Goal: Information Seeking & Learning: Learn about a topic

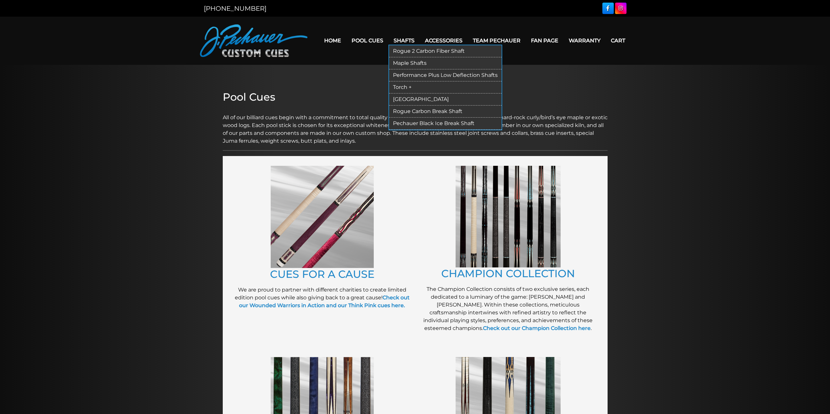
click at [440, 50] on link "Rogue 2 Carbon Fiber Shaft" at bounding box center [445, 51] width 112 height 12
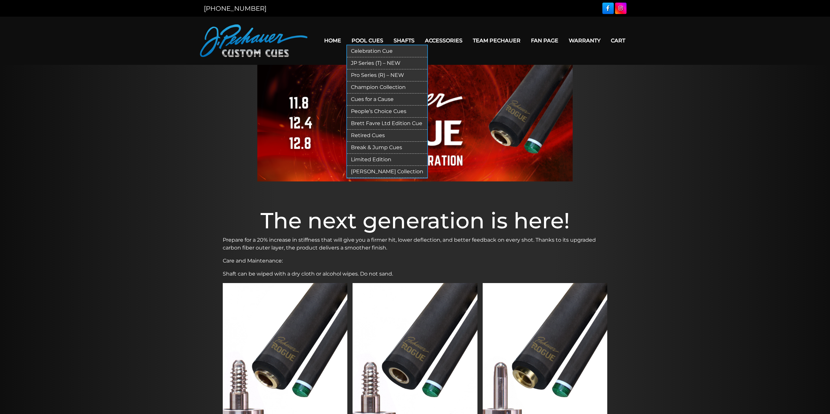
click at [381, 52] on link "Celebration Cue" at bounding box center [387, 51] width 80 height 12
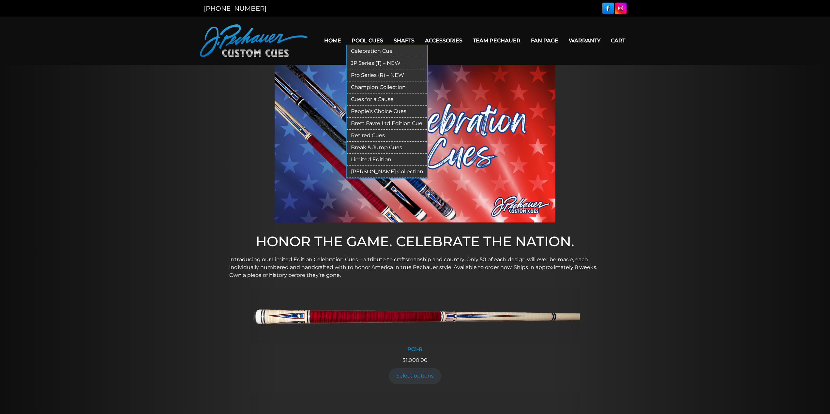
click at [374, 65] on link "JP Series (T) – NEW" at bounding box center [387, 63] width 80 height 12
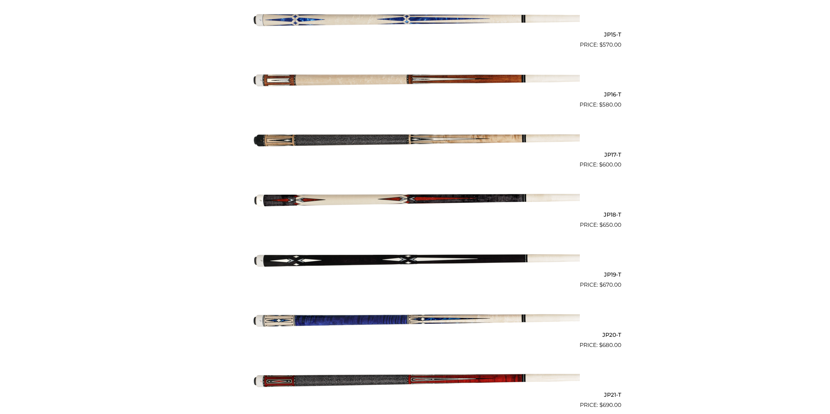
scroll to position [1061, 0]
